Goal: Information Seeking & Learning: Learn about a topic

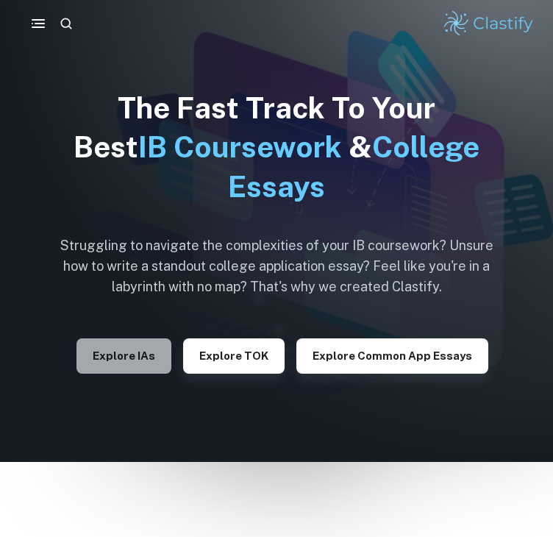
click at [153, 360] on button "Explore IAs" at bounding box center [124, 356] width 95 height 35
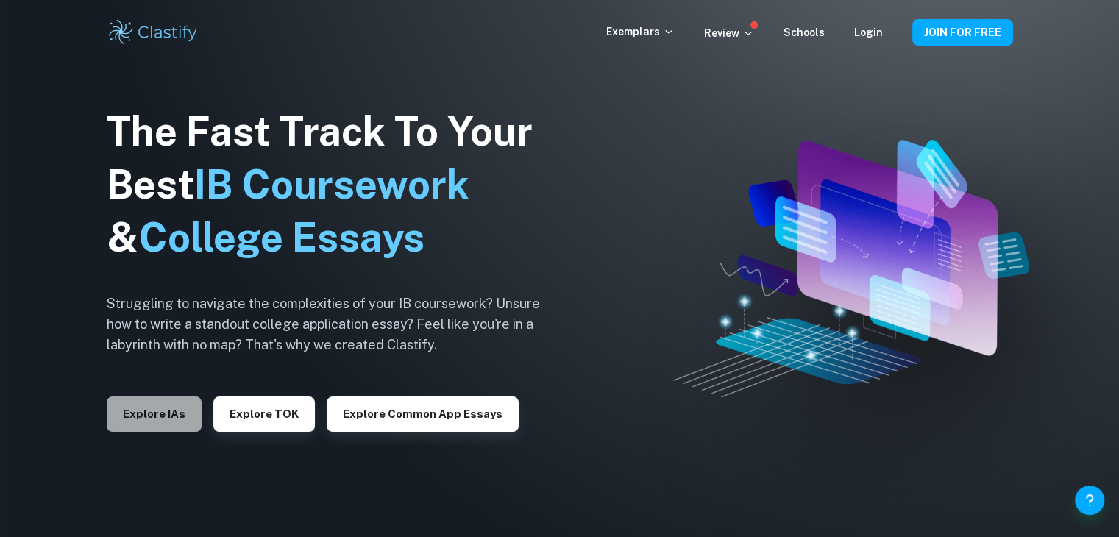
click at [168, 407] on button "Explore IAs" at bounding box center [154, 414] width 95 height 35
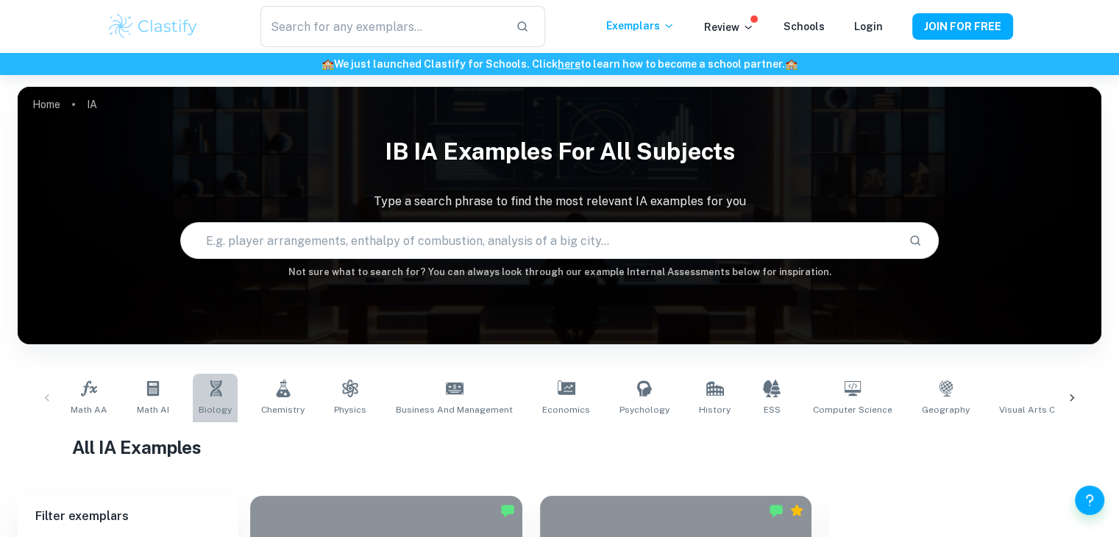
click at [210, 403] on span "Biology" at bounding box center [215, 409] width 33 height 13
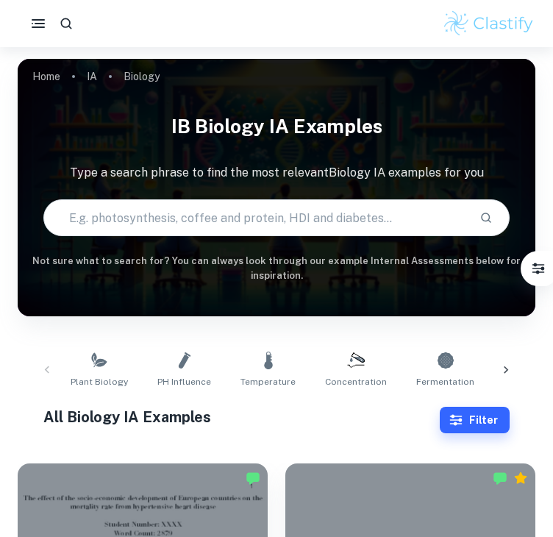
click at [506, 375] on icon at bounding box center [506, 370] width 15 height 15
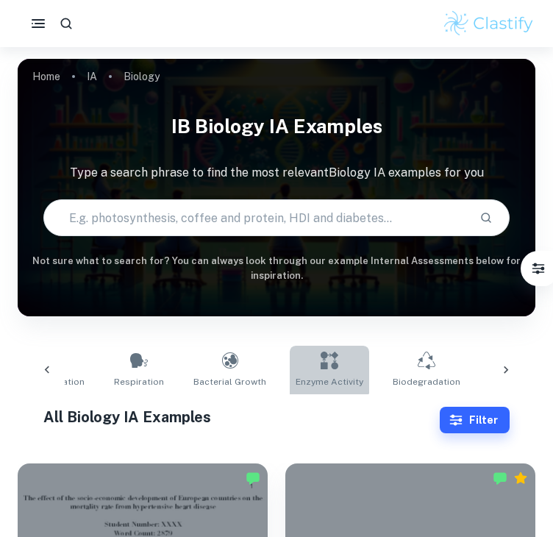
click at [321, 368] on icon at bounding box center [330, 361] width 18 height 18
type input "Enzyme Activity"
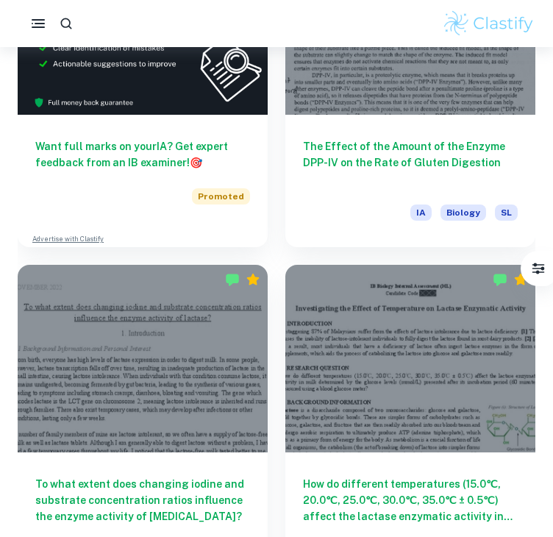
scroll to position [874, 0]
